Goal: Understand process/instructions: Learn about a topic

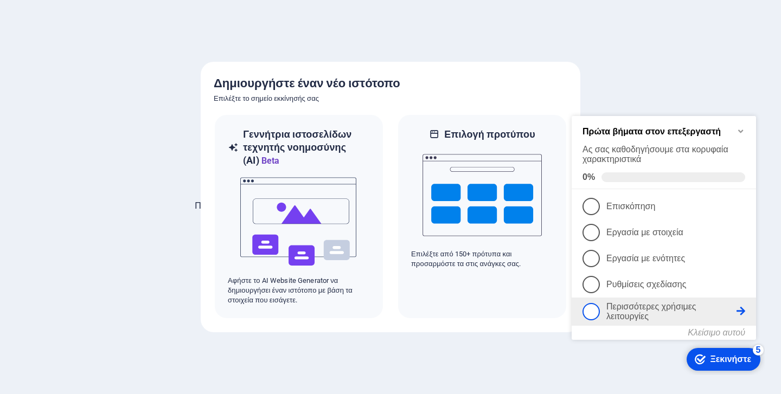
click at [646, 308] on font "Περισσότερες χρήσιμες λειτουργίες" at bounding box center [651, 311] width 90 height 19
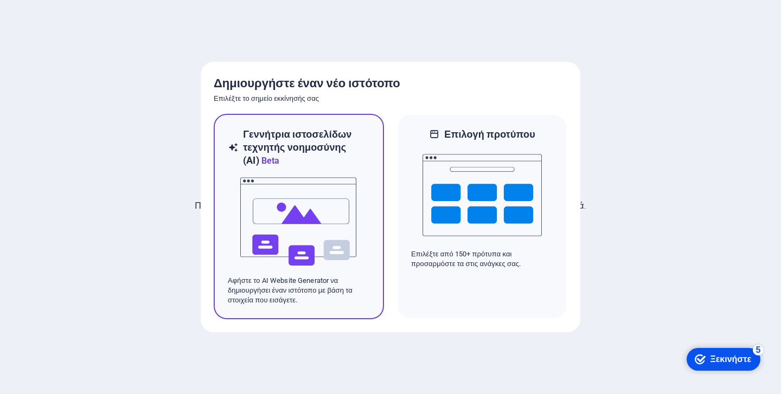
click at [286, 195] on img at bounding box center [298, 221] width 119 height 108
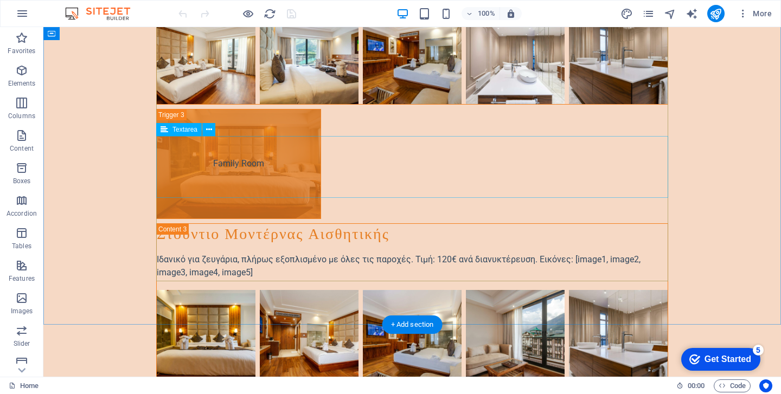
scroll to position [1914, 0]
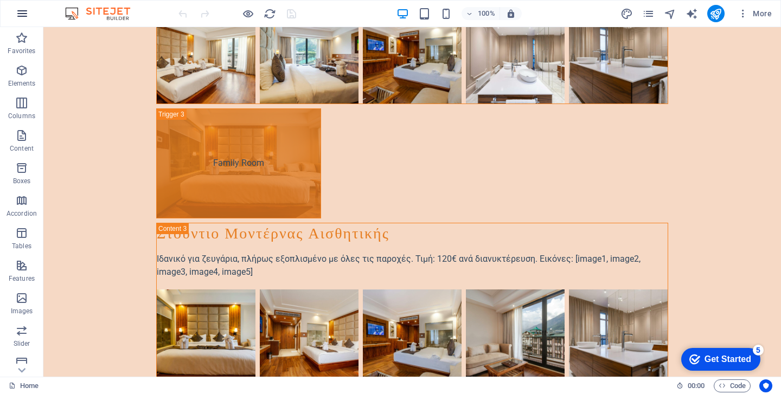
click at [216, 11] on icon "button" at bounding box center [265, 27] width 99 height 99
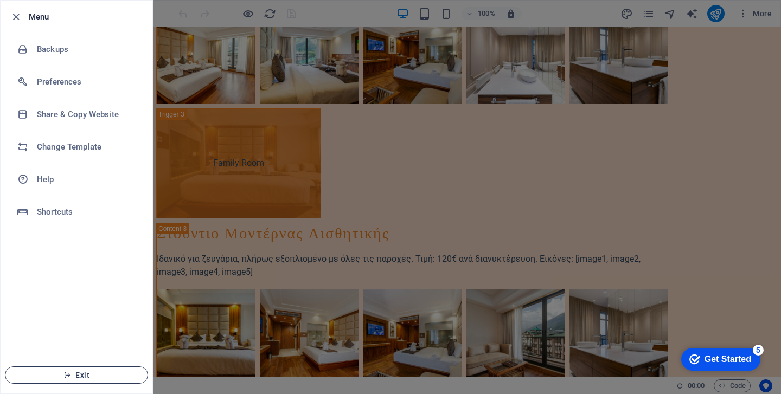
click at [75, 375] on span "Exit" at bounding box center [76, 375] width 125 height 9
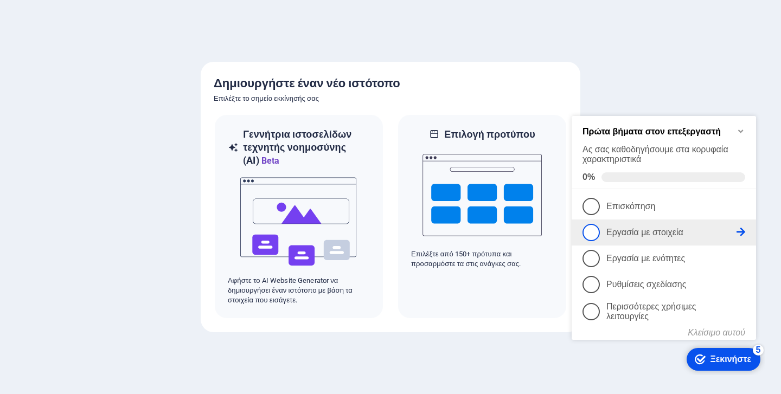
click at [631, 224] on link "2 Εργασία με στοιχεία - ελλιπής" at bounding box center [663, 232] width 163 height 17
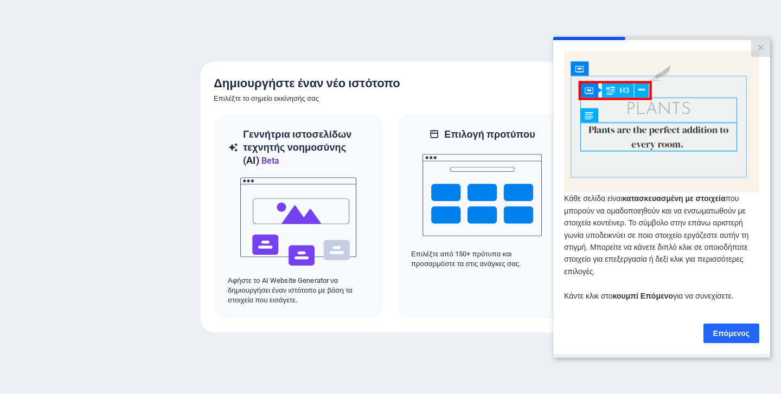
click at [722, 330] on link "Επόμενος" at bounding box center [731, 333] width 56 height 20
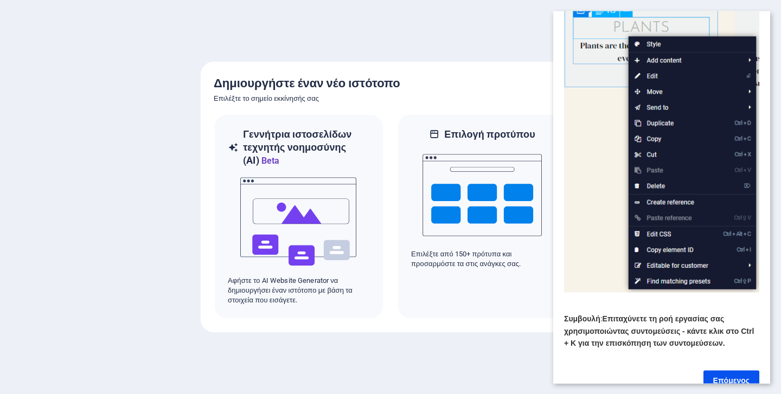
scroll to position [113, 0]
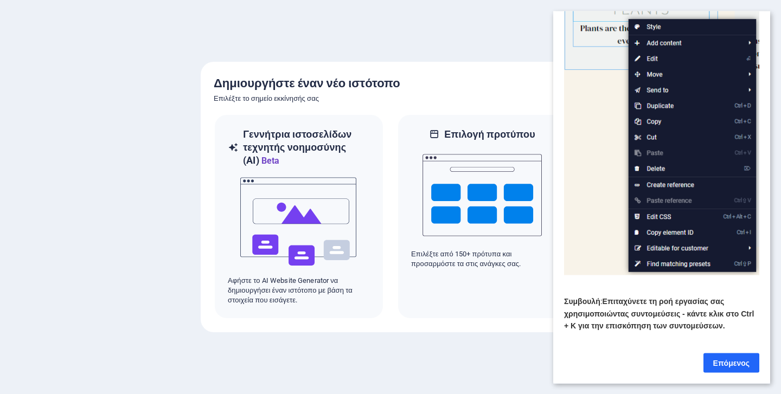
click at [731, 368] on link "Επόμενος" at bounding box center [731, 363] width 56 height 20
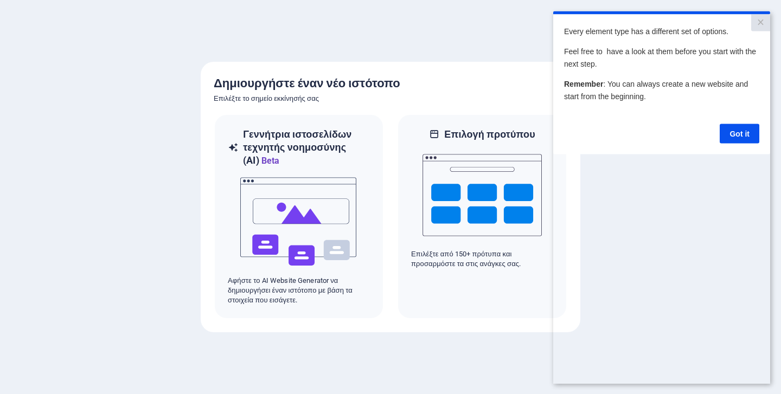
scroll to position [0, 0]
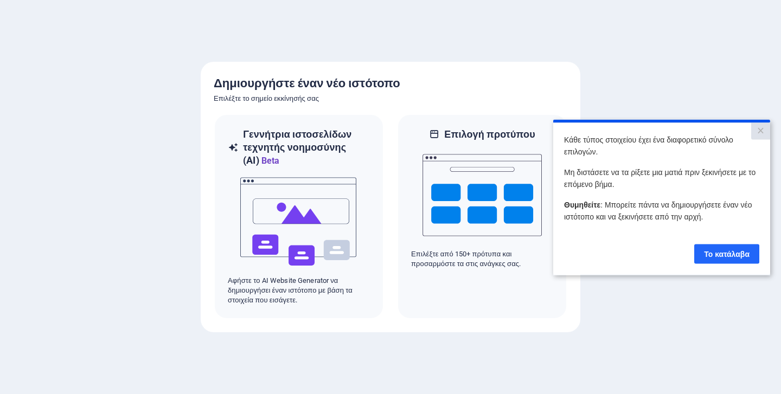
click at [719, 256] on font "Το κατάλαβα" at bounding box center [727, 253] width 46 height 9
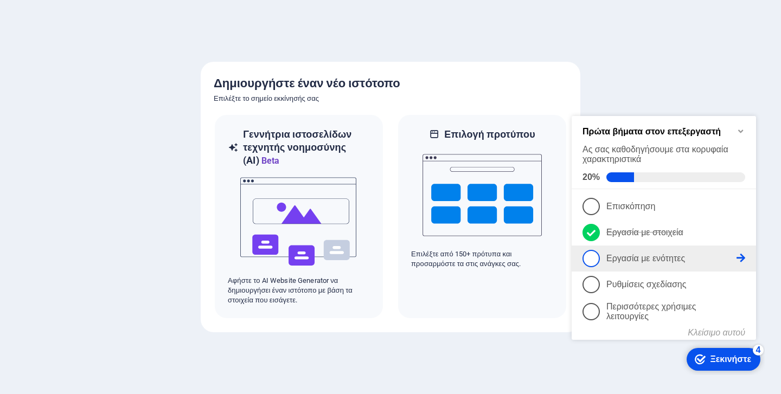
click at [641, 256] on font "Εργασία με ενότητες" at bounding box center [645, 258] width 79 height 9
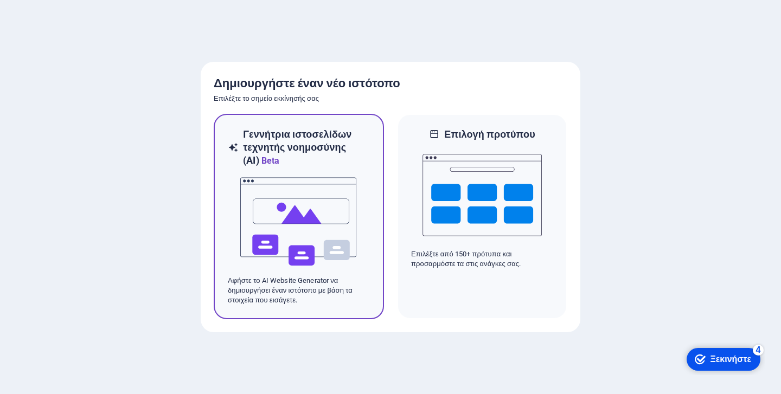
click at [304, 250] on img at bounding box center [298, 221] width 119 height 108
